Goal: Find specific page/section: Find specific page/section

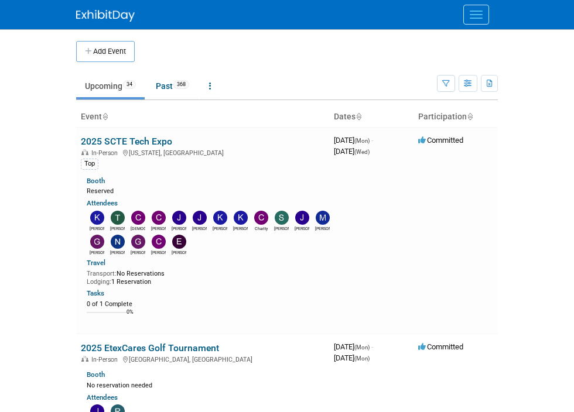
click at [437, 72] on td "Upcoming 34 Past 368 All Events 402 Past and Upcoming Grouped Annually Events g…" at bounding box center [256, 81] width 361 height 38
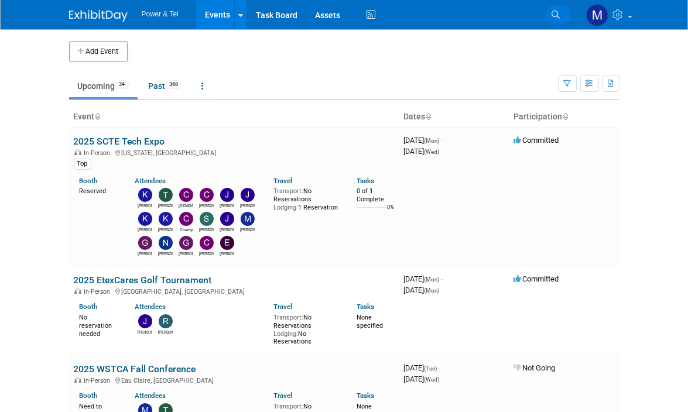
click at [568, 16] on link "Search" at bounding box center [558, 14] width 26 height 19
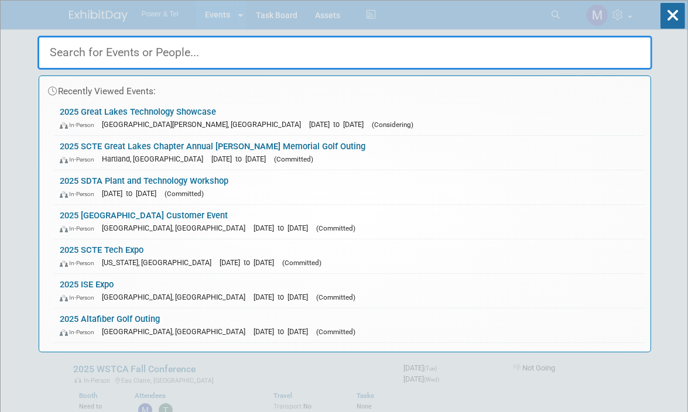
click at [138, 60] on input "text" at bounding box center [344, 53] width 615 height 34
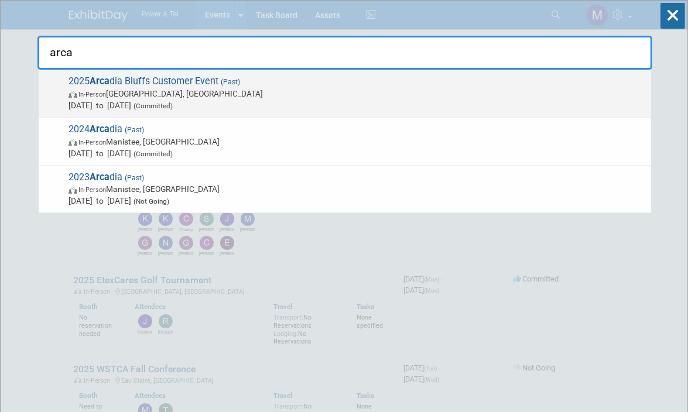
type input "arca"
click at [149, 83] on span "2025 Arca dia Bluffs Customer Event (Past) In-Person Arcadia, MI Sep 23, 2025 t…" at bounding box center [355, 93] width 580 height 36
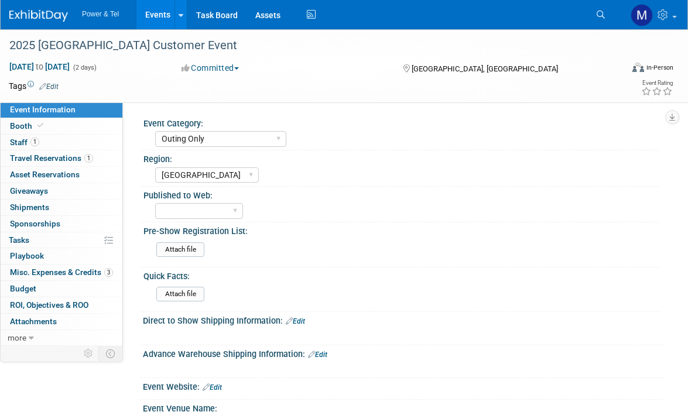
select select "Outing Only"
select select "[GEOGRAPHIC_DATA]"
click at [92, 281] on link "Budget" at bounding box center [62, 289] width 122 height 16
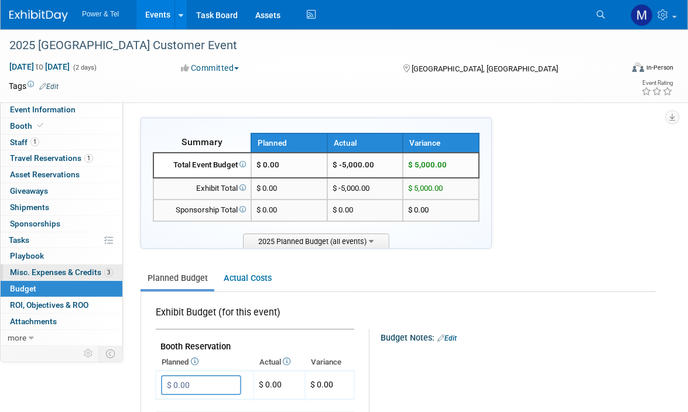
click at [97, 272] on span "Misc. Expenses & Credits 3" at bounding box center [61, 271] width 103 height 9
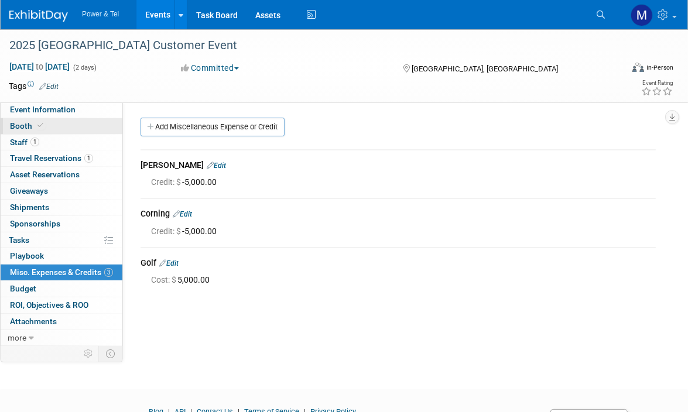
click at [70, 120] on link "Booth" at bounding box center [62, 126] width 122 height 16
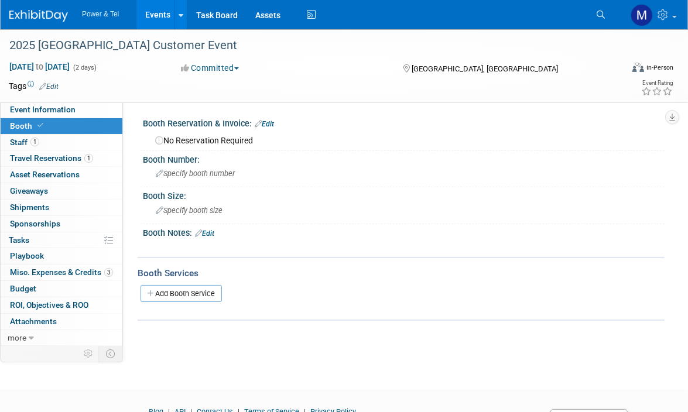
click at [524, 307] on div at bounding box center [401, 309] width 527 height 4
click at [467, 196] on div "Booth Size:" at bounding box center [403, 194] width 521 height 15
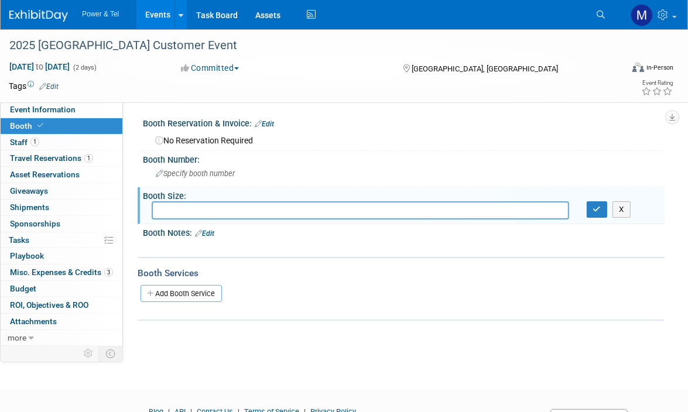
click at [568, 334] on div "Event Category: Trade Show P&T Hosted Event Export/Canada Outing Only Region: C…" at bounding box center [393, 223] width 541 height 243
click at [533, 324] on div "Event Category: Trade Show P&T Hosted Event Export/Canada Outing Only Region: C…" at bounding box center [393, 223] width 541 height 243
click at [152, 23] on link "Events" at bounding box center [157, 14] width 43 height 29
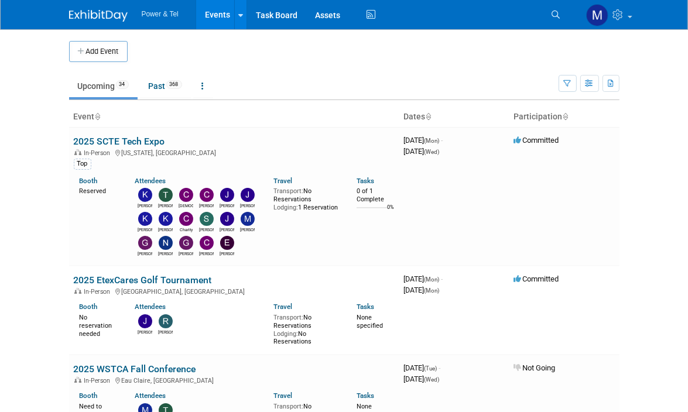
click at [33, 327] on body "Power & Tel Events Add Event Bulk Upload Events Shareable Event Boards Recently…" at bounding box center [344, 206] width 688 height 412
click at [368, 181] on link "Tasks" at bounding box center [365, 181] width 18 height 8
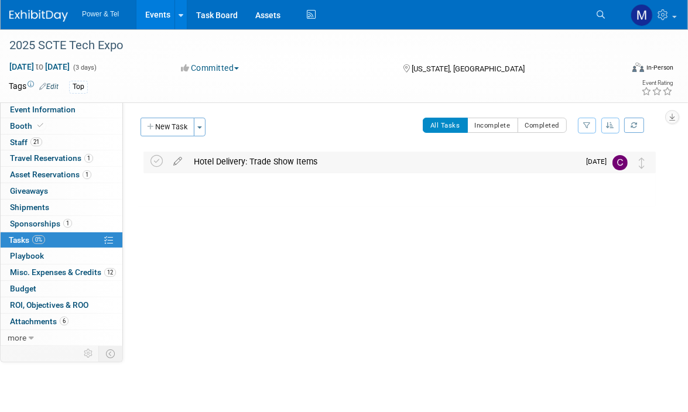
click at [616, 165] on img at bounding box center [619, 162] width 15 height 15
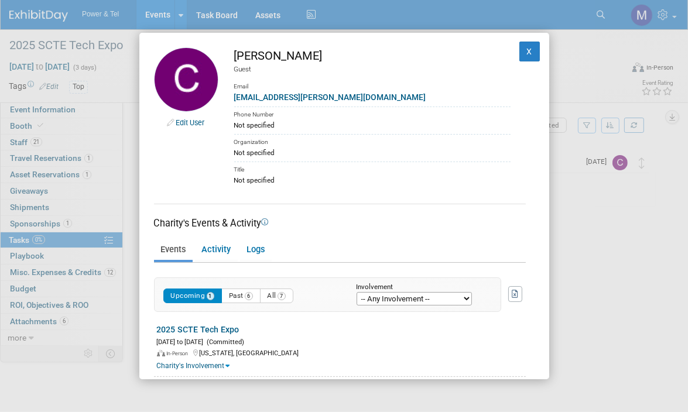
click at [611, 230] on div "Edit User Charity Deaton Guest Email Charity.Deaton@ptsupply.com Phone Number N…" at bounding box center [344, 206] width 688 height 412
click at [534, 48] on div "Edit User Charity Deaton Guest Email Charity.Deaton@ptsupply.com Phone Number N…" at bounding box center [344, 206] width 410 height 346
click at [527, 51] on button "X" at bounding box center [529, 52] width 21 height 20
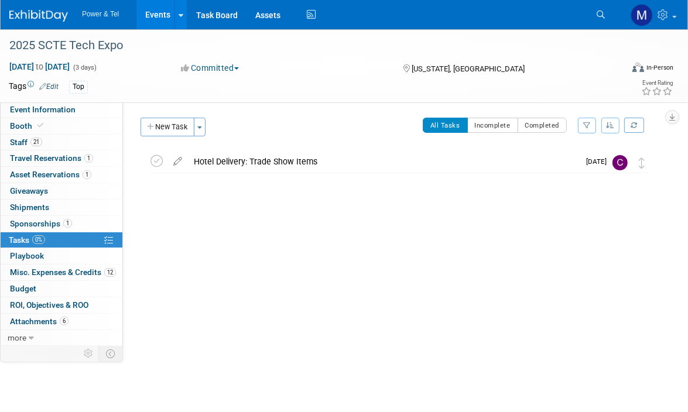
click at [69, 236] on link "0% Tasks 0%" at bounding box center [62, 240] width 122 height 16
click at [155, 13] on link "Events" at bounding box center [157, 14] width 43 height 29
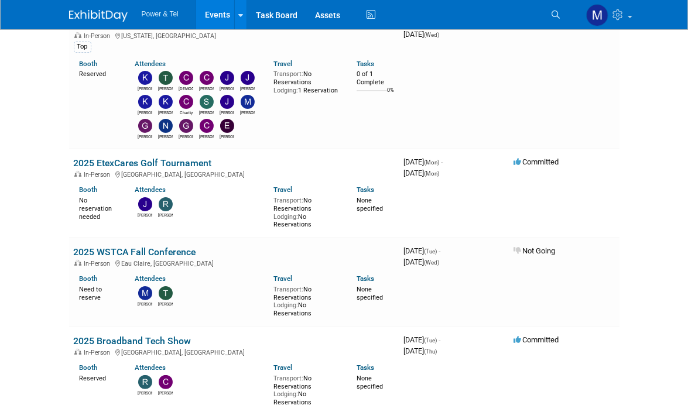
scroll to position [234, 0]
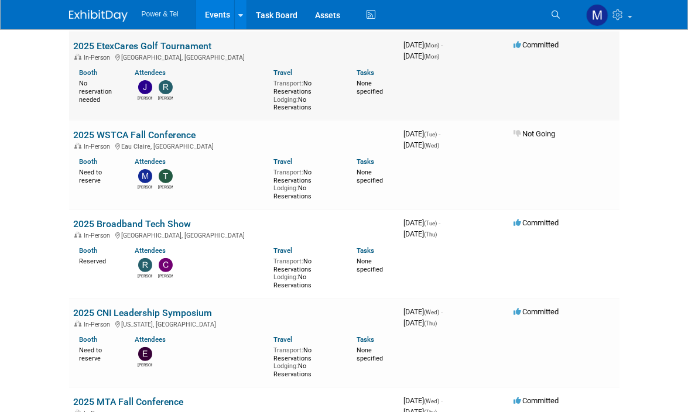
click at [570, 85] on td "Committed" at bounding box center [564, 76] width 110 height 89
click at [559, 15] on link "Search" at bounding box center [558, 14] width 26 height 19
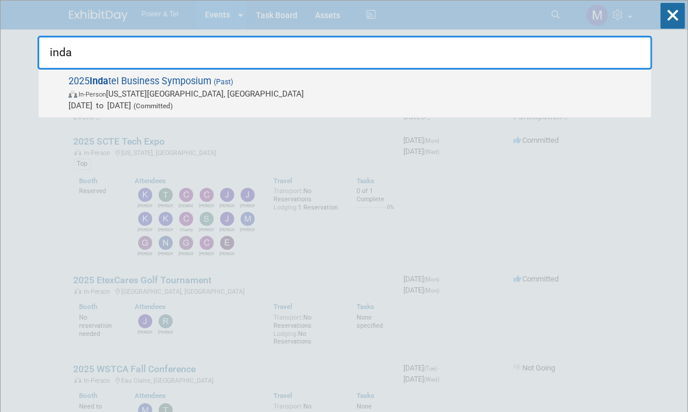
type input "inda"
click at [243, 86] on span "2025 Inda tel Business Symposium (Past) In-Person [US_STATE][GEOGRAPHIC_DATA], …" at bounding box center [355, 93] width 580 height 36
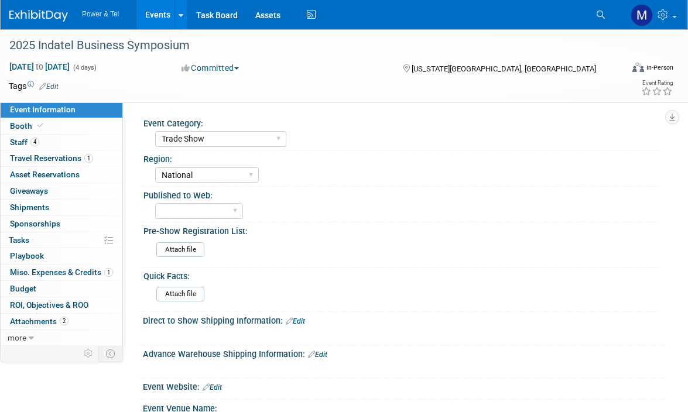
select select "Trade Show"
select select "National"
click at [76, 131] on link "Booth" at bounding box center [62, 126] width 122 height 16
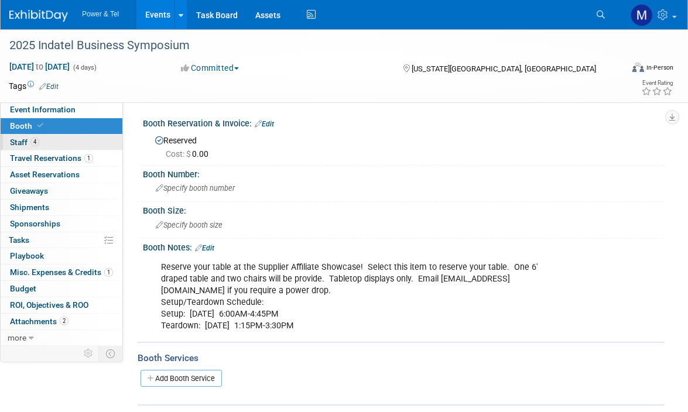
click at [68, 147] on link "4 Staff 4" at bounding box center [62, 143] width 122 height 16
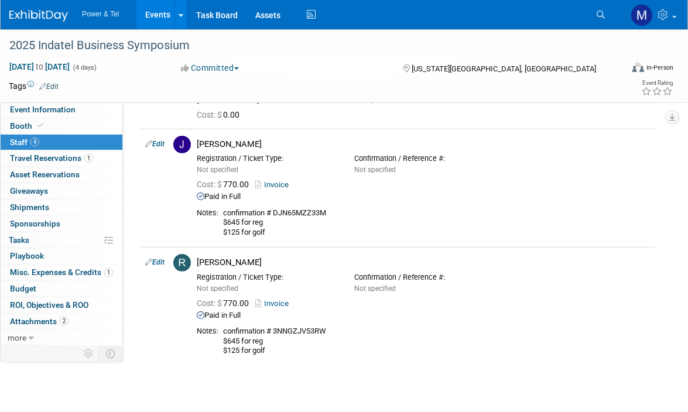
scroll to position [234, 0]
